Goal: Navigation & Orientation: Find specific page/section

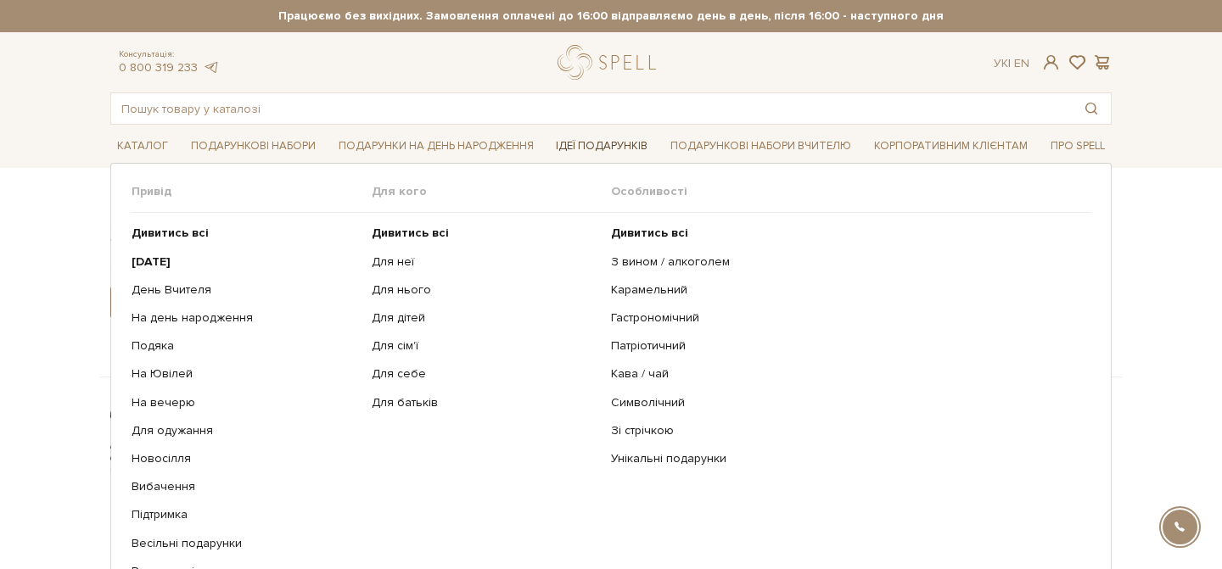
click at [641, 135] on link "Ідеї подарунків" at bounding box center [601, 146] width 105 height 26
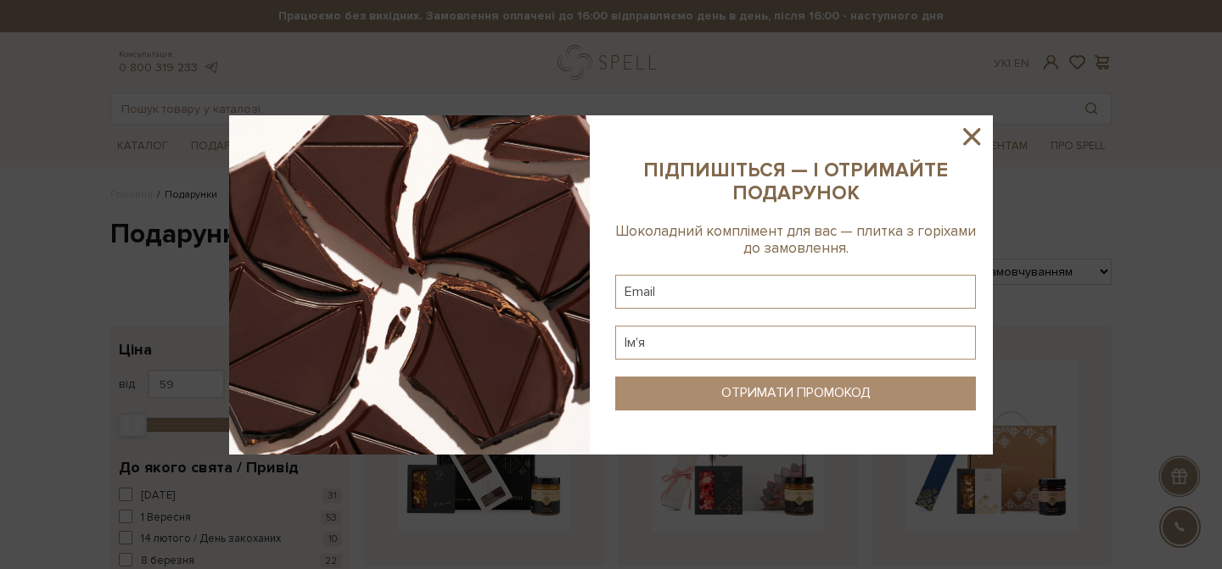
click at [983, 137] on icon at bounding box center [971, 136] width 29 height 29
